Goal: Transaction & Acquisition: Purchase product/service

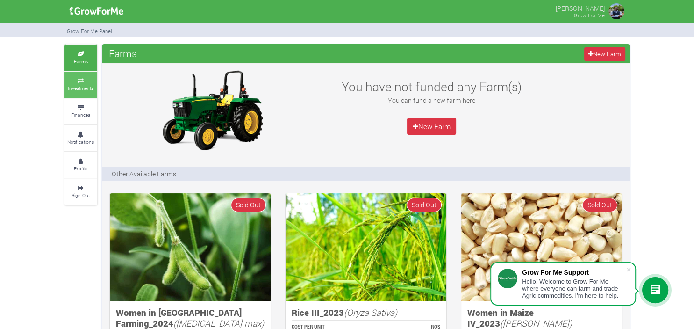
click at [78, 83] on link "Investments" at bounding box center [81, 85] width 33 height 26
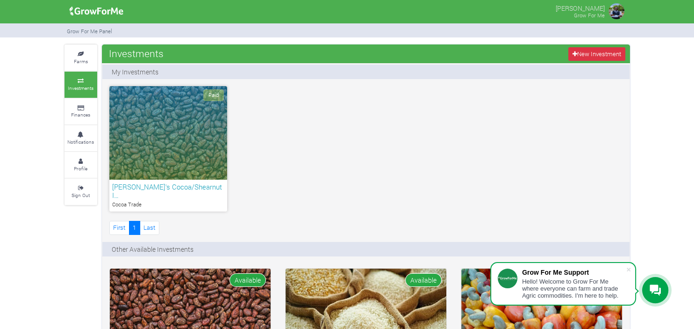
click at [618, 7] on img at bounding box center [616, 11] width 19 height 19
